Goal: Check status: Check status

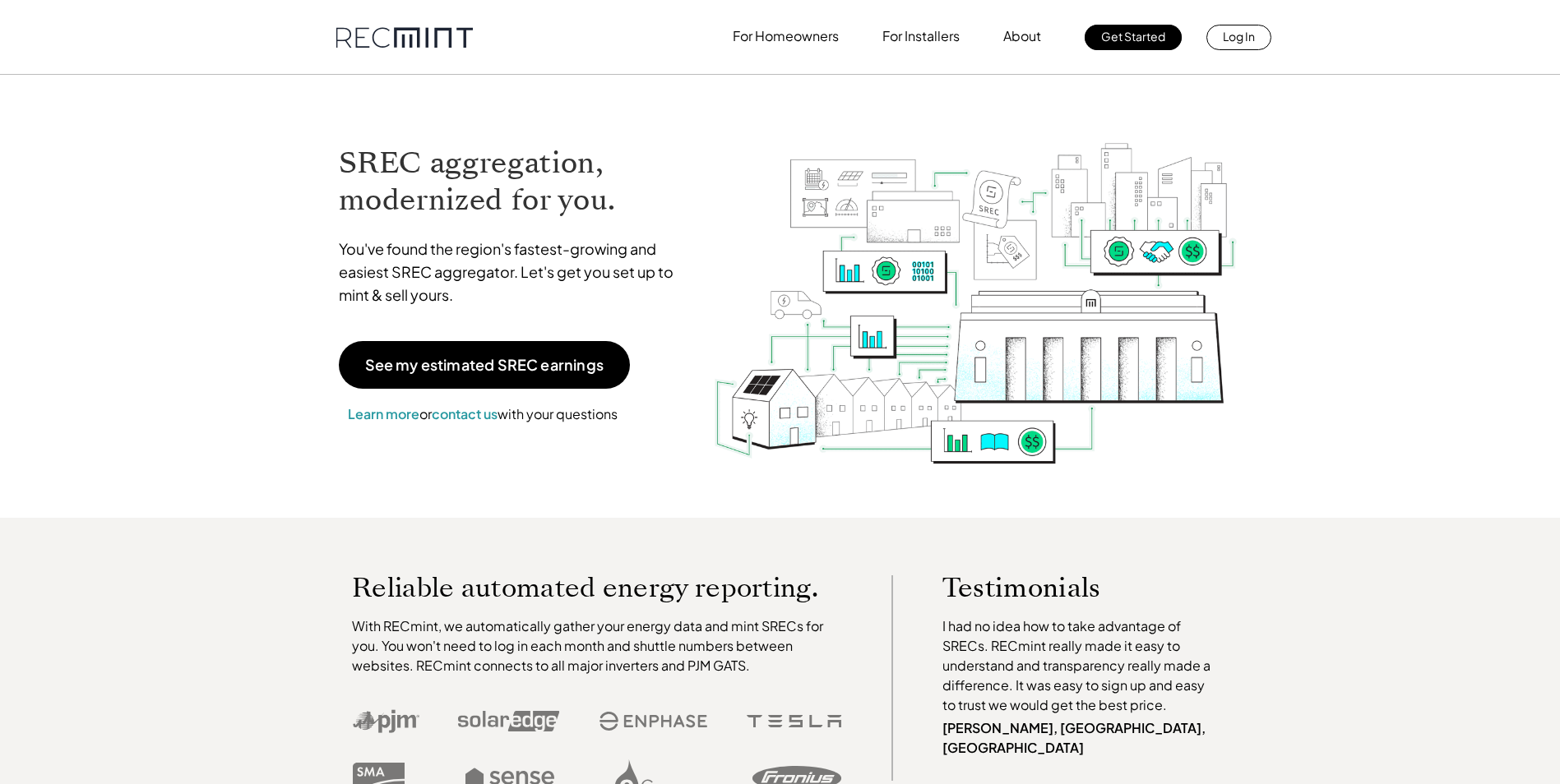
drag, startPoint x: 0, startPoint y: 0, endPoint x: 1228, endPoint y: 40, distance: 1228.7
click at [1228, 40] on p "Log In" at bounding box center [1238, 36] width 32 height 23
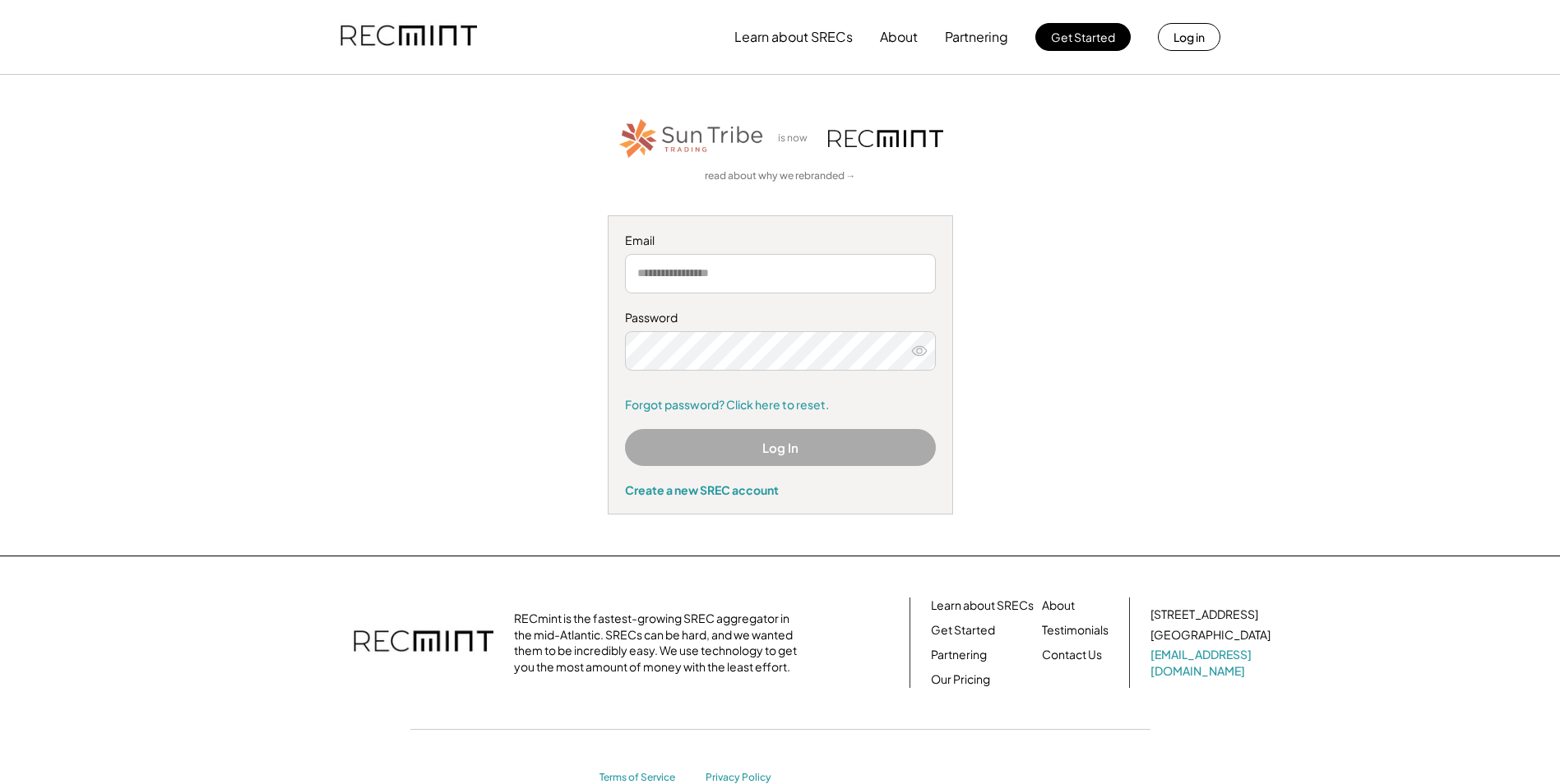
click at [739, 286] on input "email" at bounding box center [780, 273] width 311 height 40
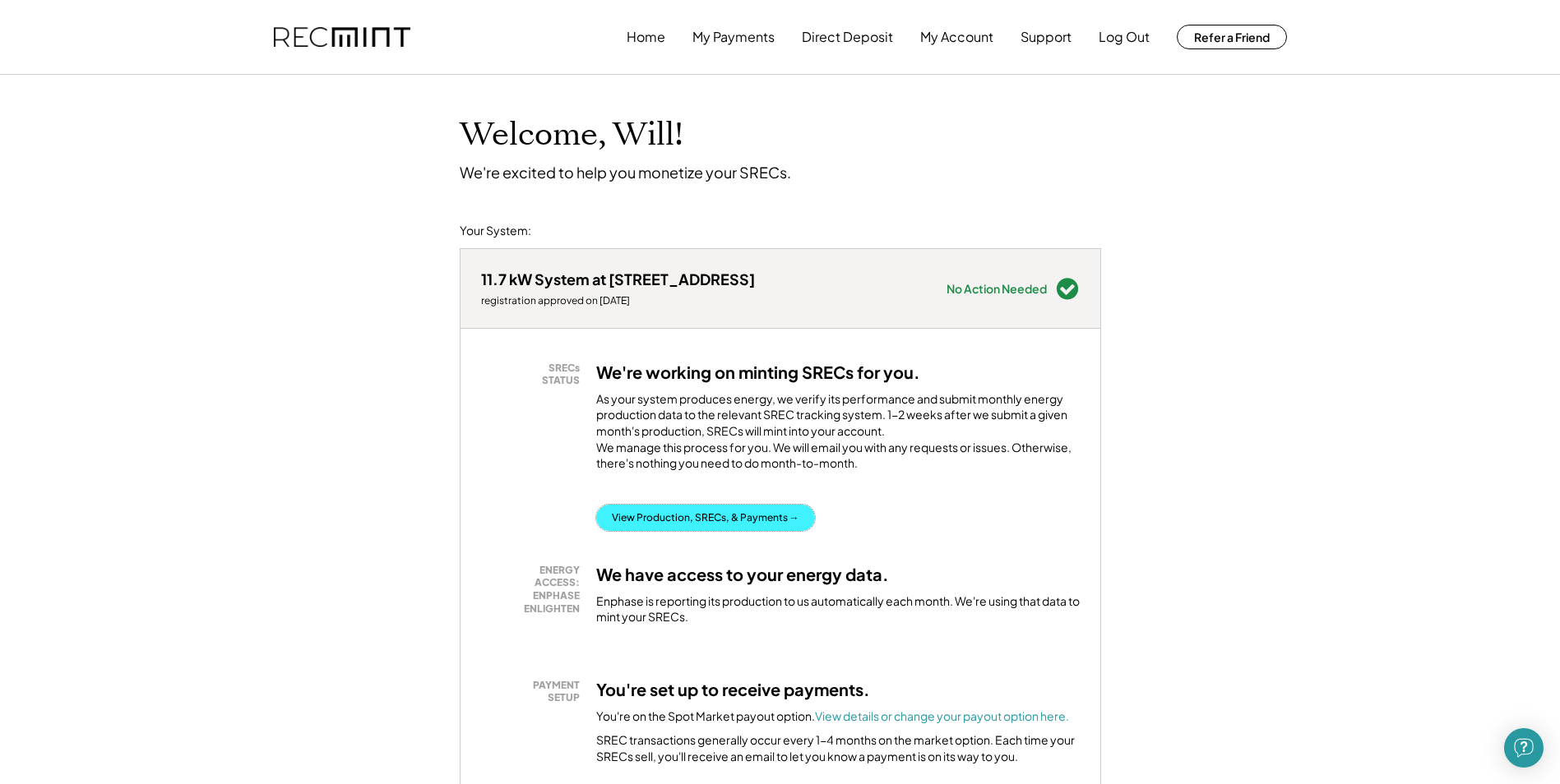
click at [658, 531] on button "View Production, SRECs, & Payments →" at bounding box center [706, 518] width 219 height 26
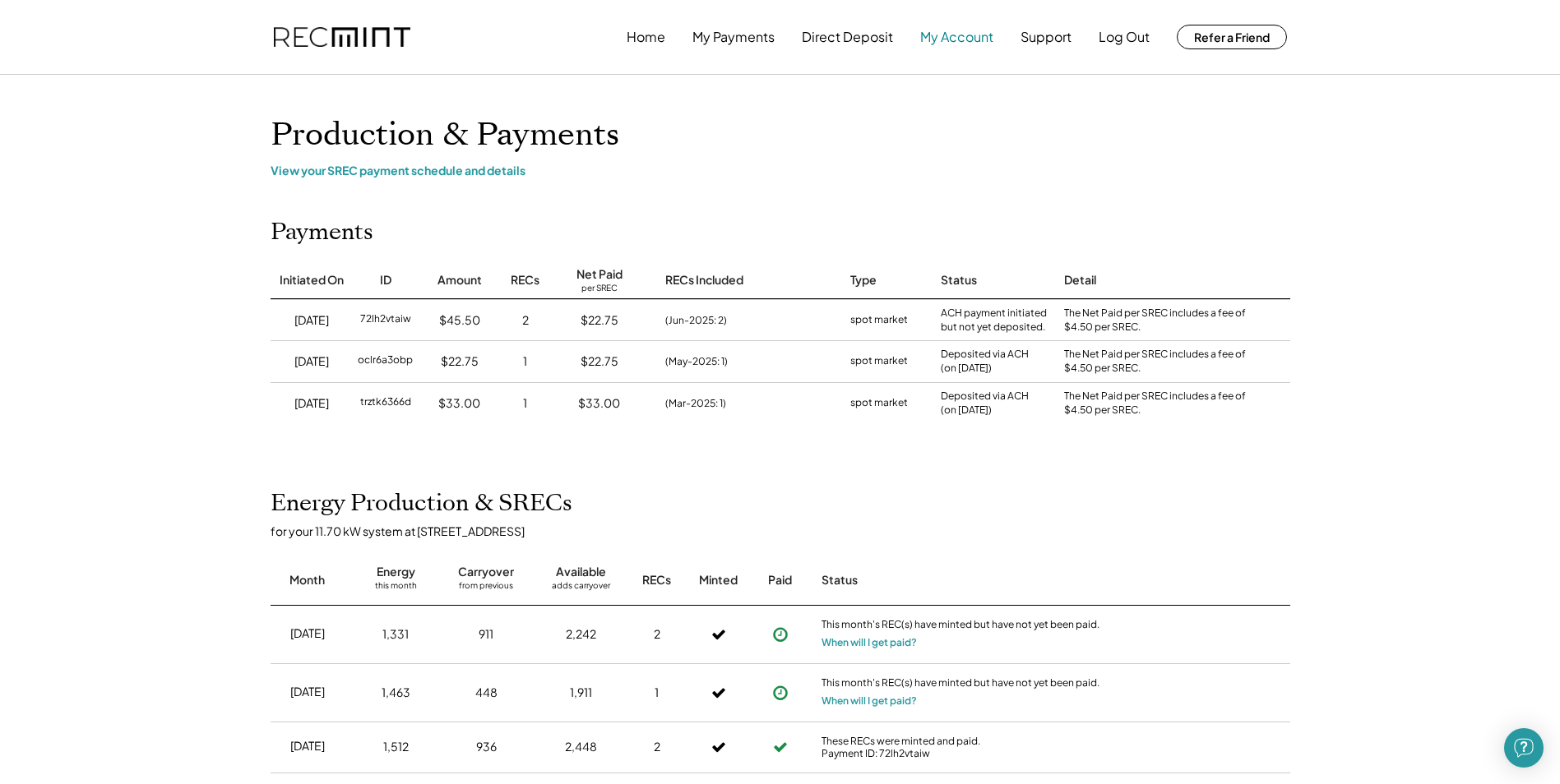
click at [933, 34] on button "My Account" at bounding box center [956, 37] width 73 height 33
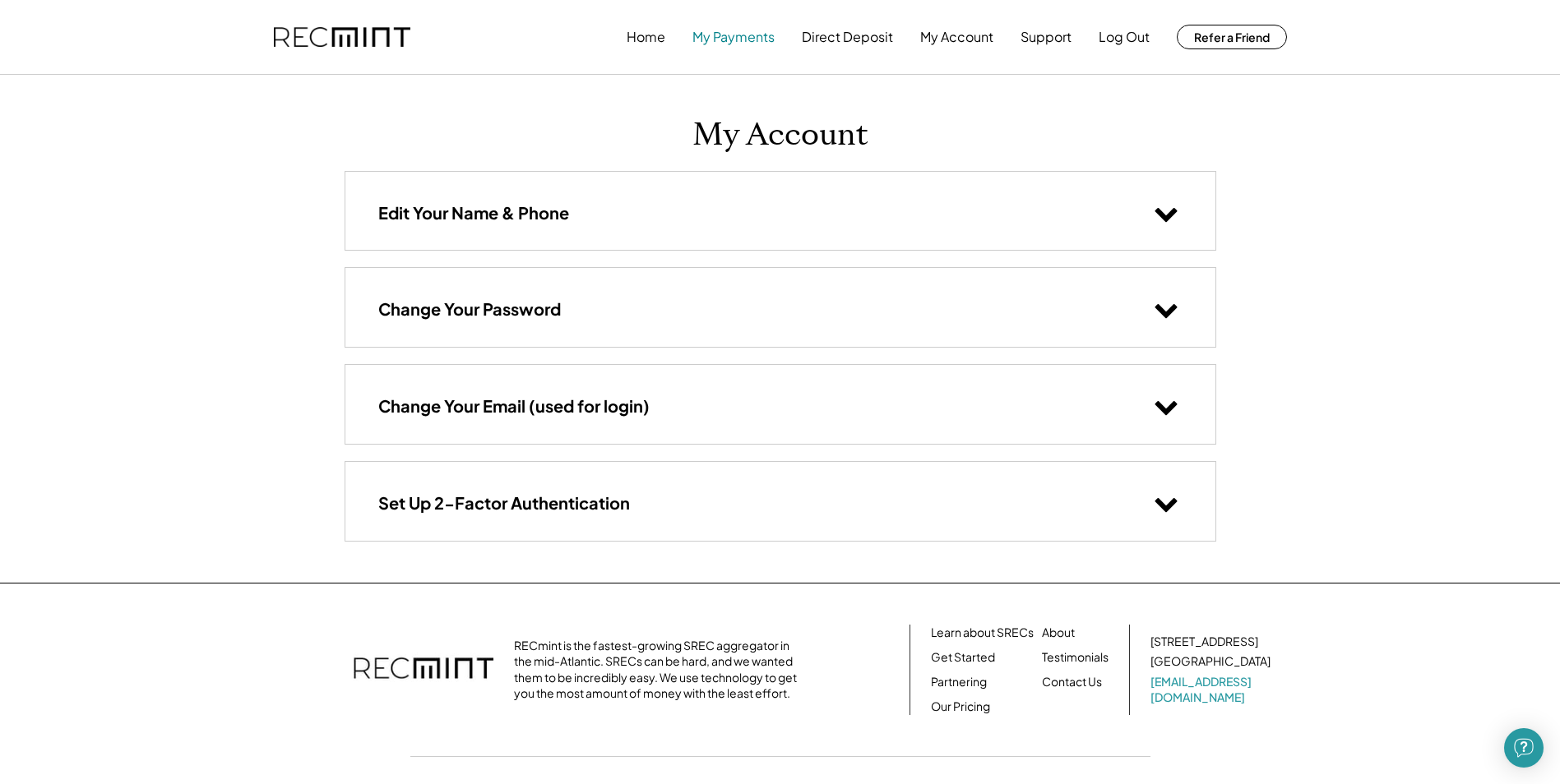
click at [735, 35] on button "My Payments" at bounding box center [734, 37] width 83 height 33
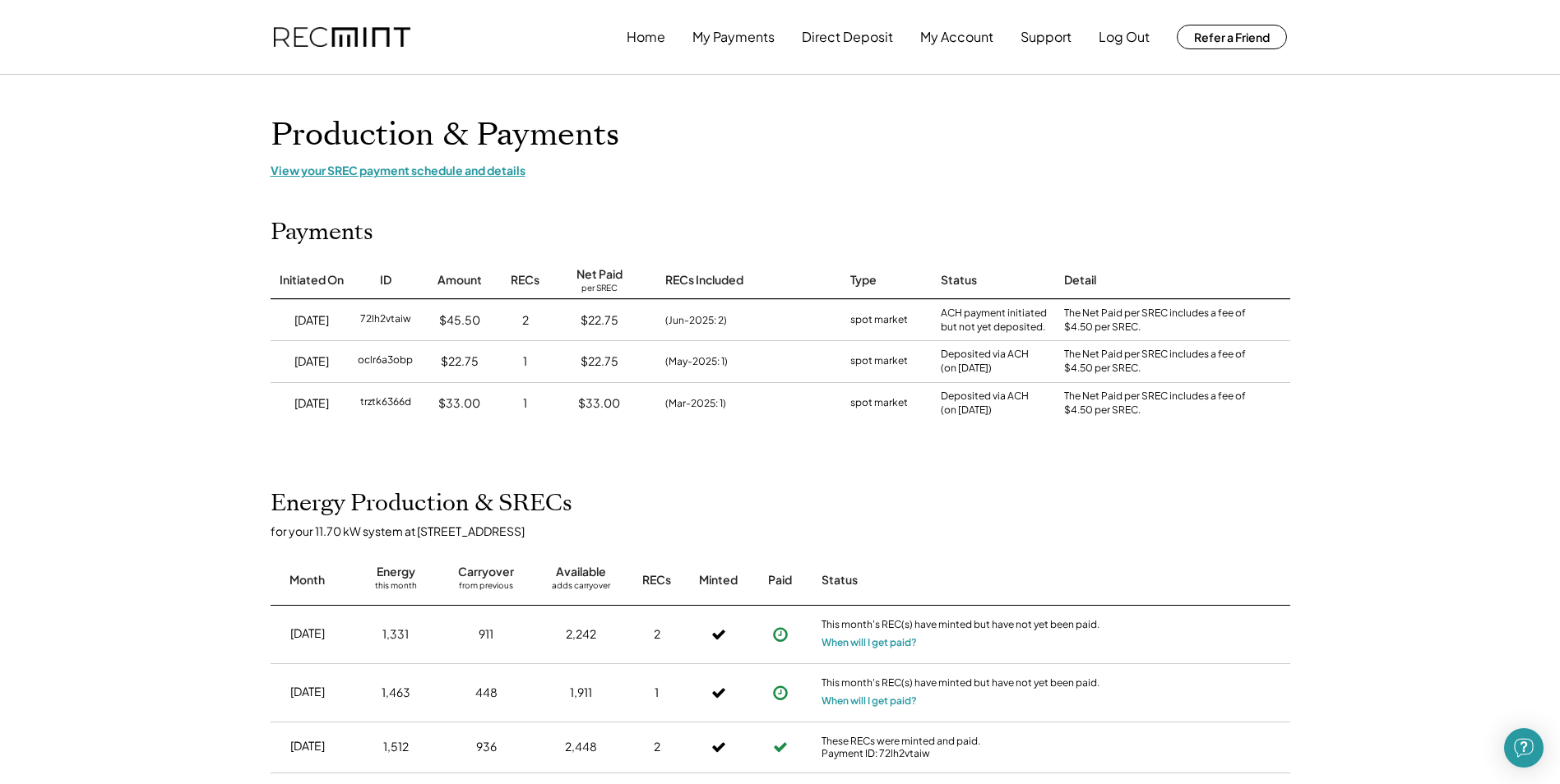
click at [425, 164] on div "View your SREC payment schedule and details" at bounding box center [780, 170] width 1020 height 15
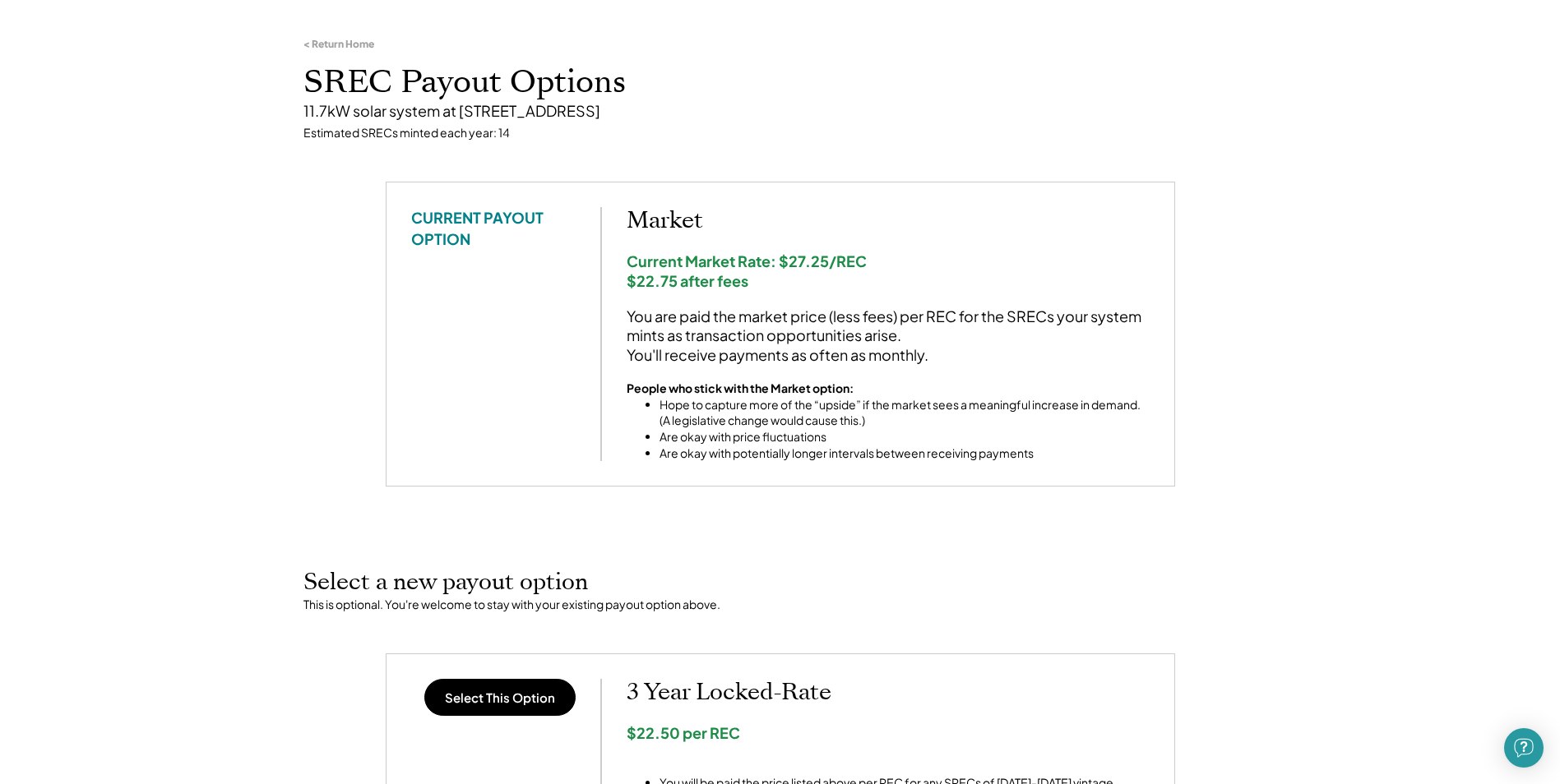
scroll to position [83, 0]
